Goal: Book appointment/travel/reservation

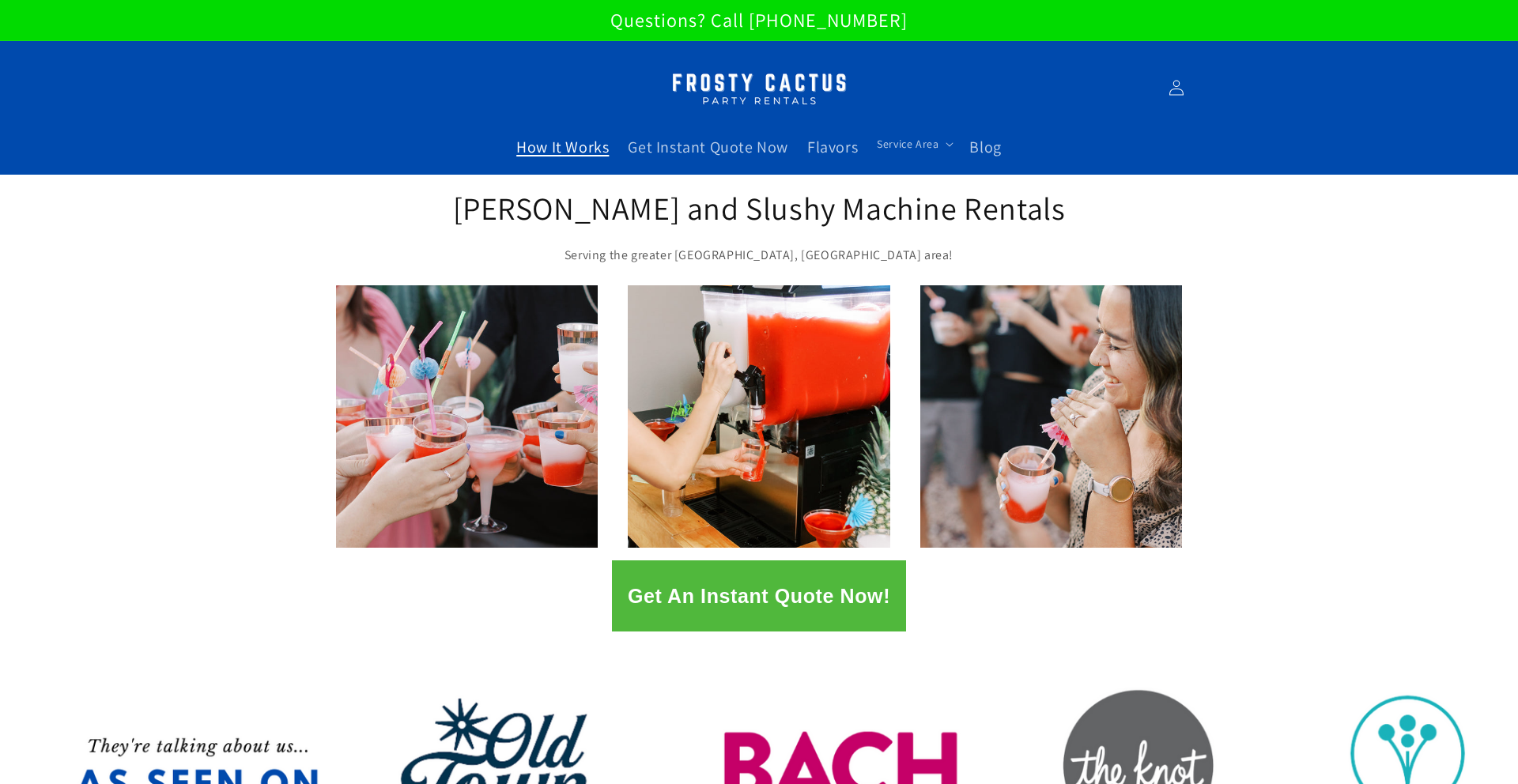
click at [580, 149] on span "How It Works" at bounding box center [562, 146] width 93 height 20
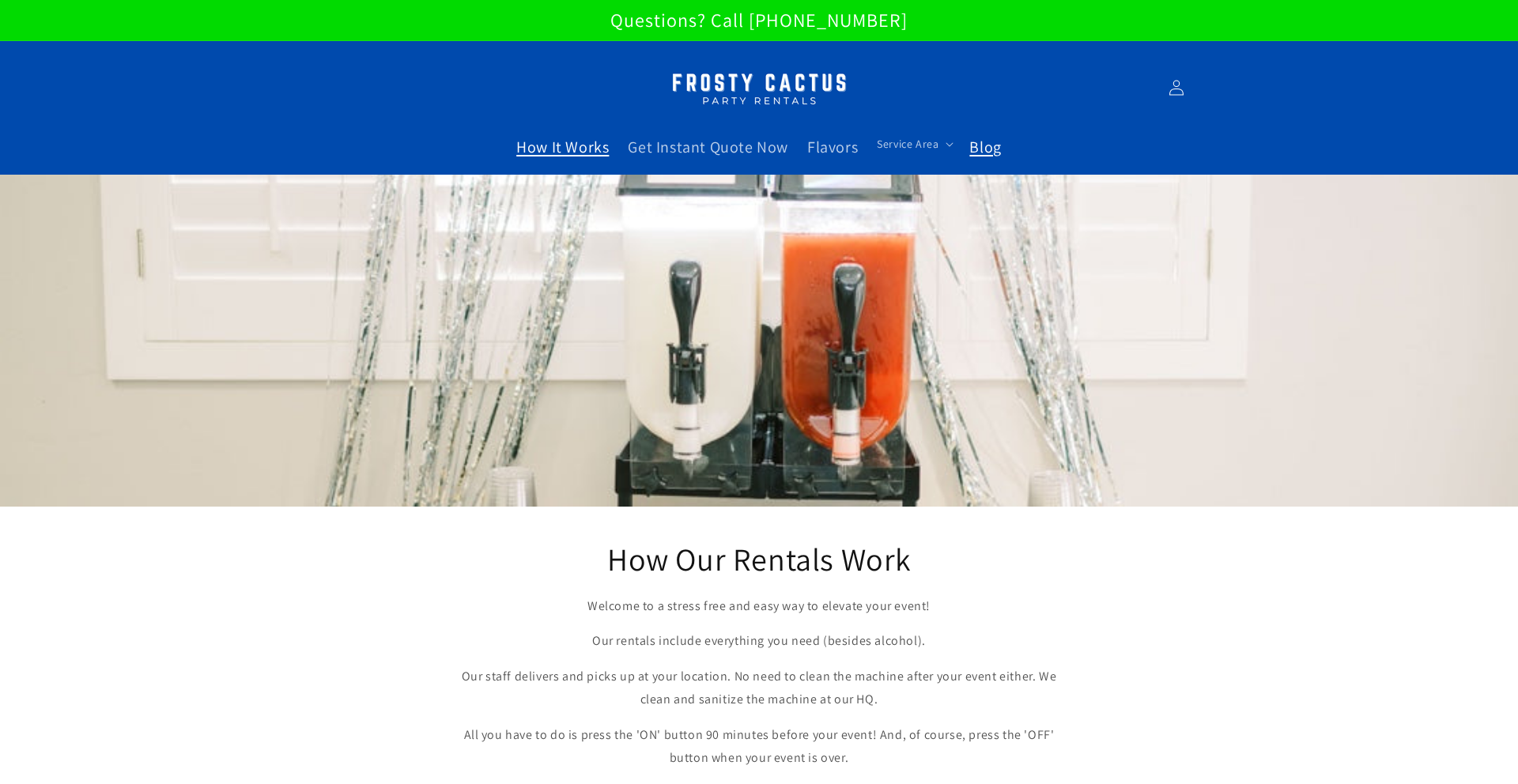
click at [961, 145] on link "Blog" at bounding box center [985, 147] width 51 height 40
click at [705, 142] on span "Get Instant Quote Now" at bounding box center [707, 146] width 161 height 20
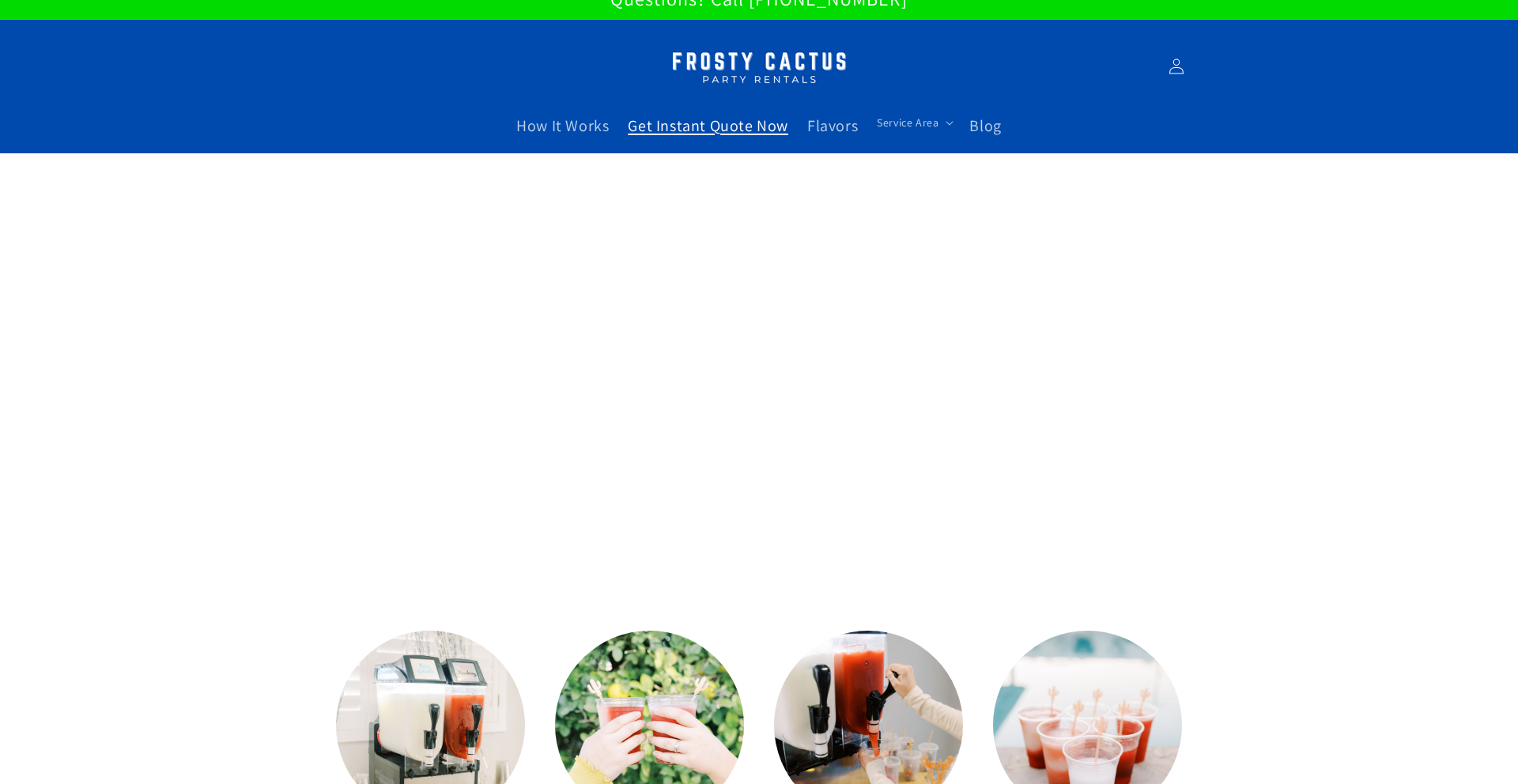
scroll to position [23, 0]
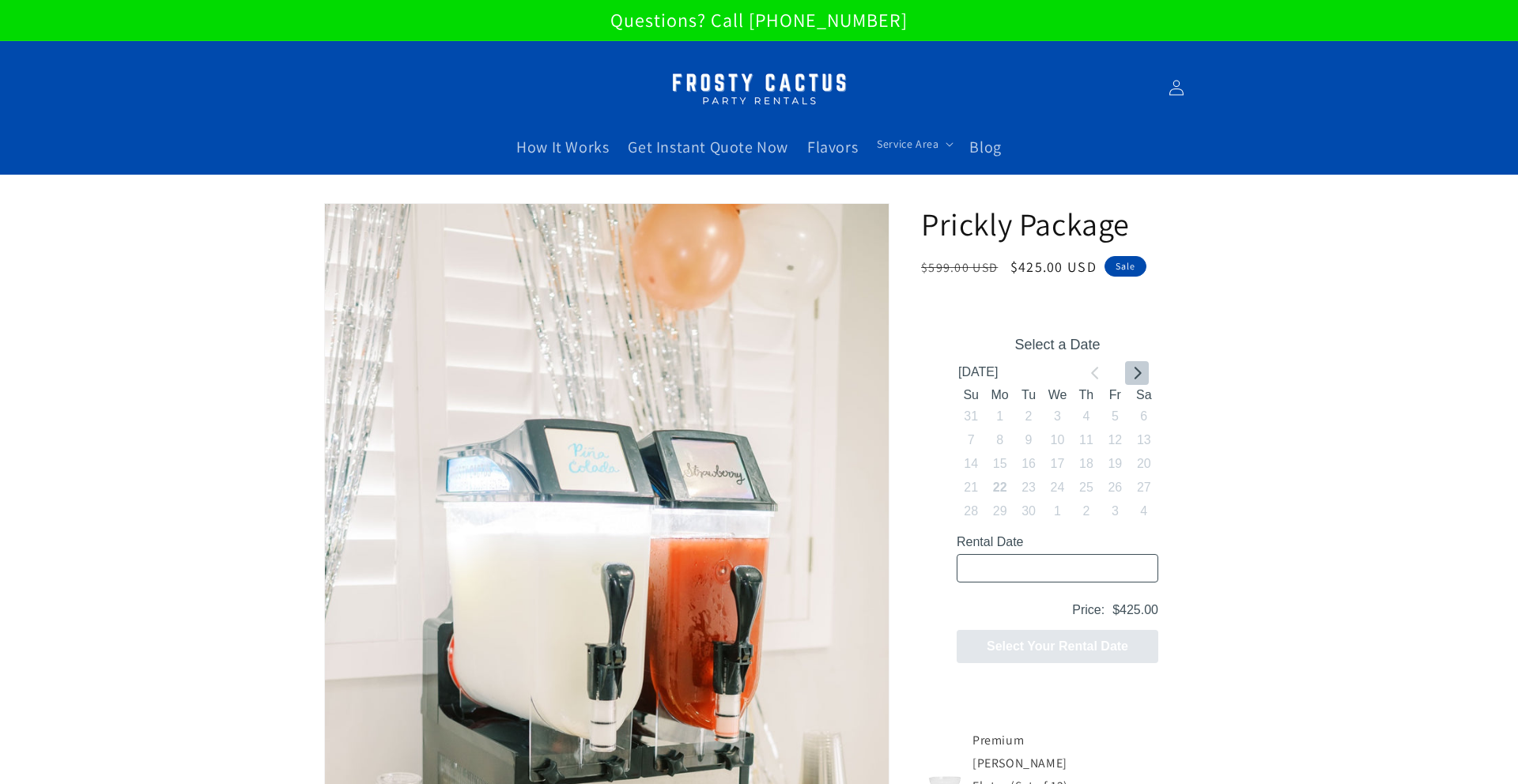
click at [1138, 369] on icon "Go to next month" at bounding box center [1138, 372] width 7 height 13
click at [1101, 368] on icon "Go to previous month" at bounding box center [1096, 372] width 13 height 13
click at [1132, 369] on icon "Go to next month" at bounding box center [1137, 372] width 13 height 13
click at [1134, 370] on icon "Go to next month" at bounding box center [1137, 372] width 13 height 13
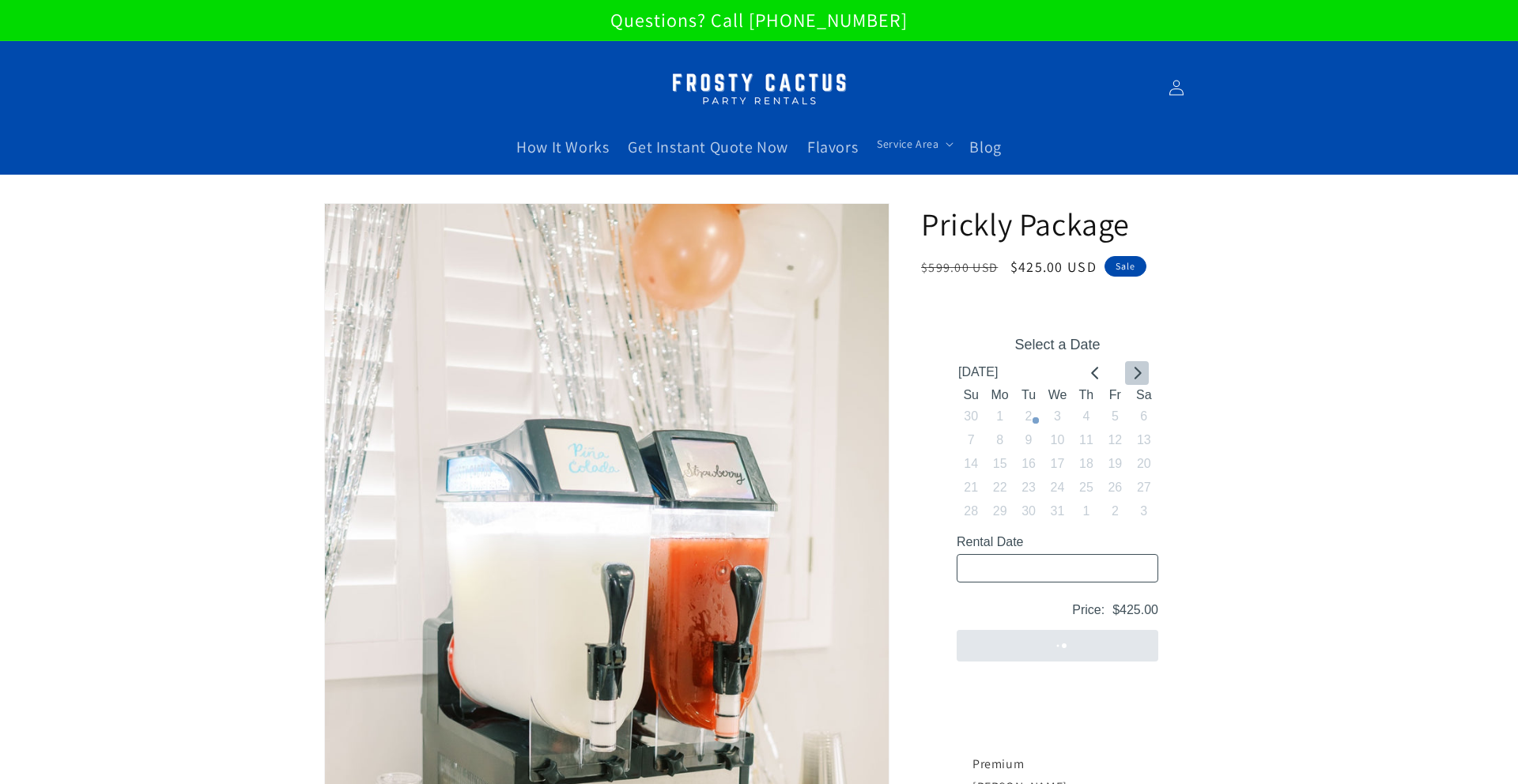
click at [1134, 370] on icon "Go to next month" at bounding box center [1137, 372] width 13 height 13
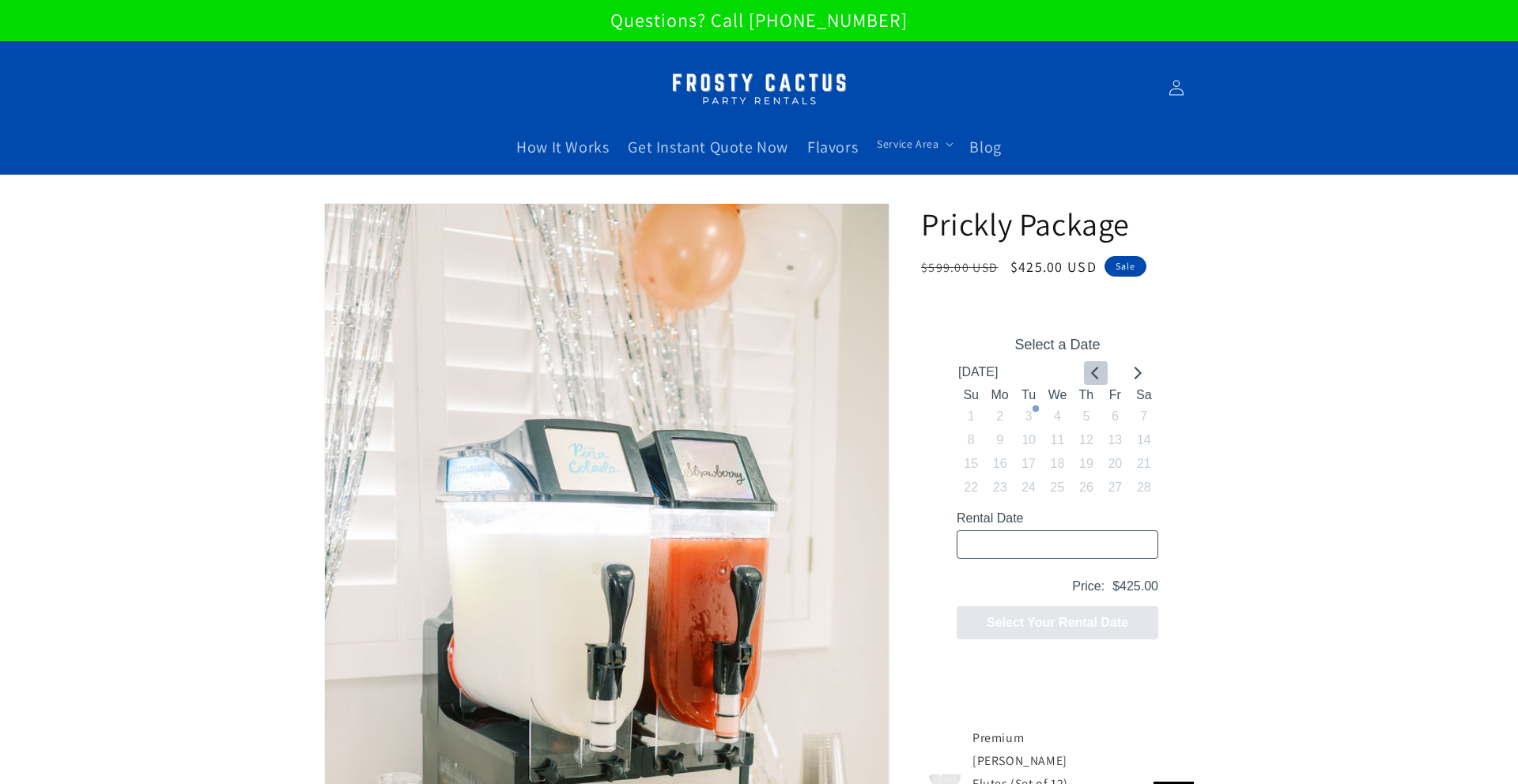
click at [1101, 370] on icon "Go to previous month" at bounding box center [1096, 372] width 13 height 13
